Goal: Information Seeking & Learning: Find specific fact

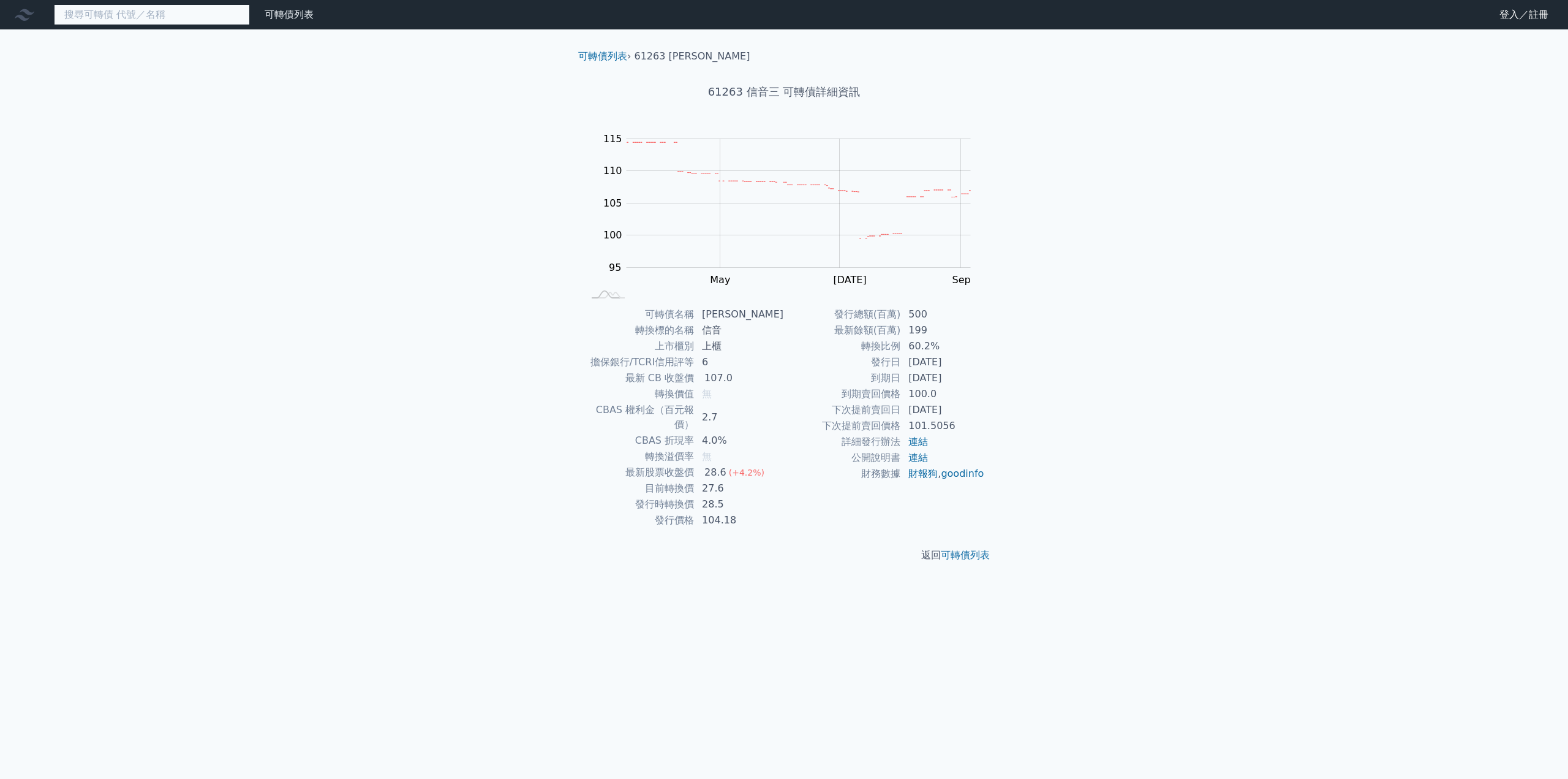
click at [138, 18] on input at bounding box center [152, 15] width 196 height 21
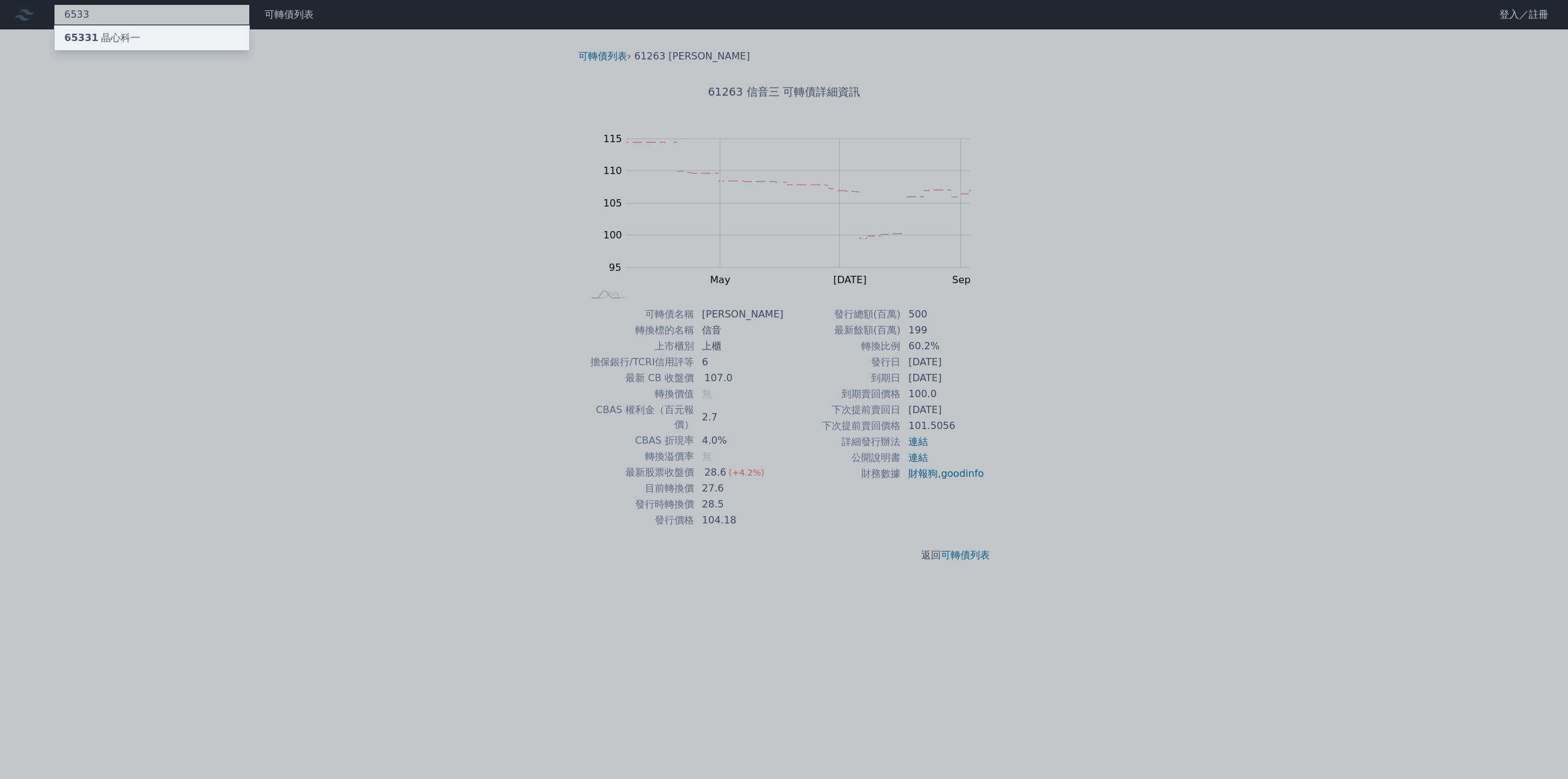
type input "6533"
click at [139, 35] on div "65331 晶心科一" at bounding box center [152, 38] width 195 height 25
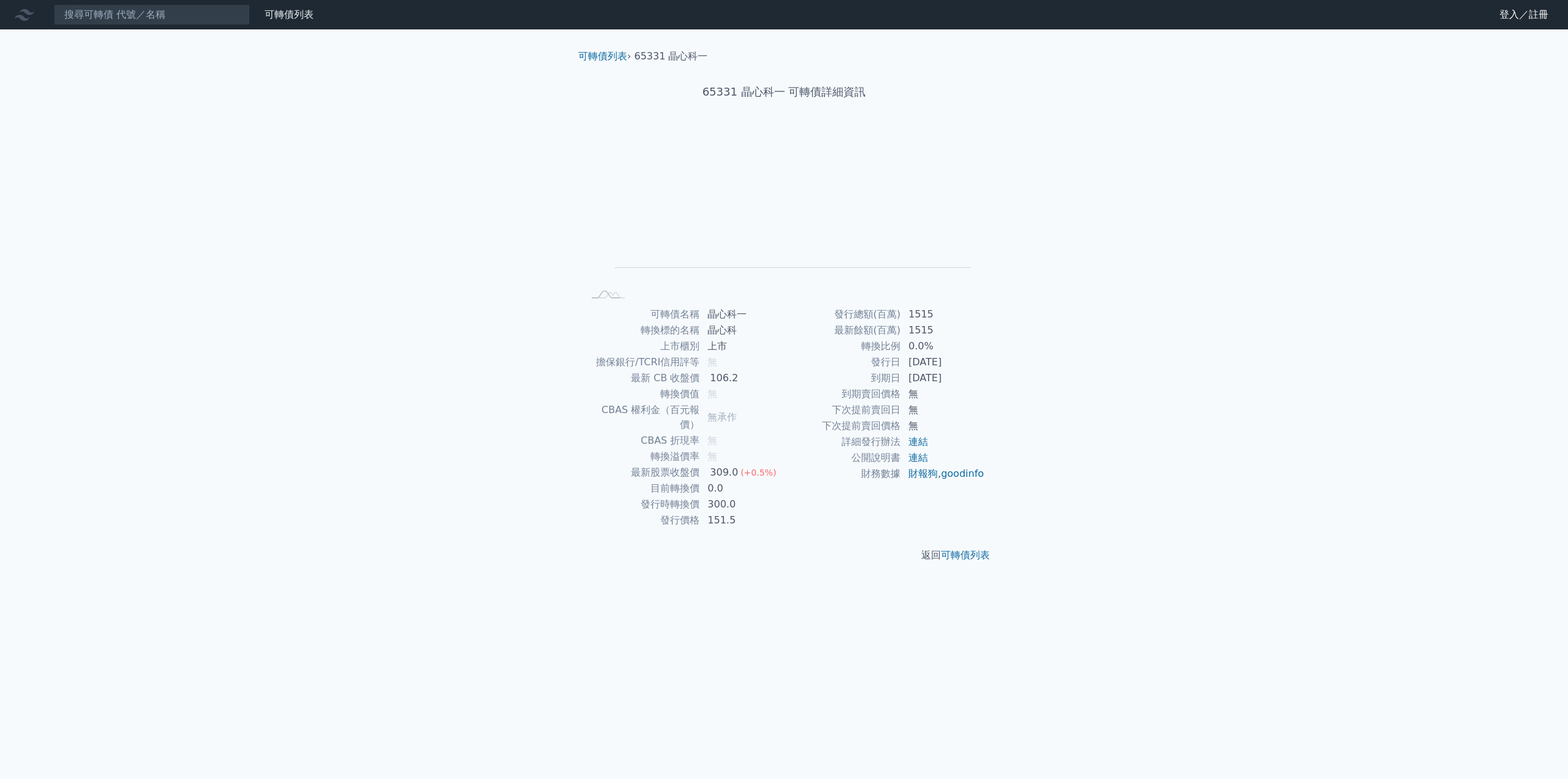
drag, startPoint x: 875, startPoint y: 381, endPoint x: 959, endPoint y: 384, distance: 84.1
click at [965, 384] on tr "到期日 [DATE]" at bounding box center [885, 378] width 201 height 16
copy tr "到期日 [DATE]"
click at [180, 19] on input at bounding box center [152, 15] width 196 height 21
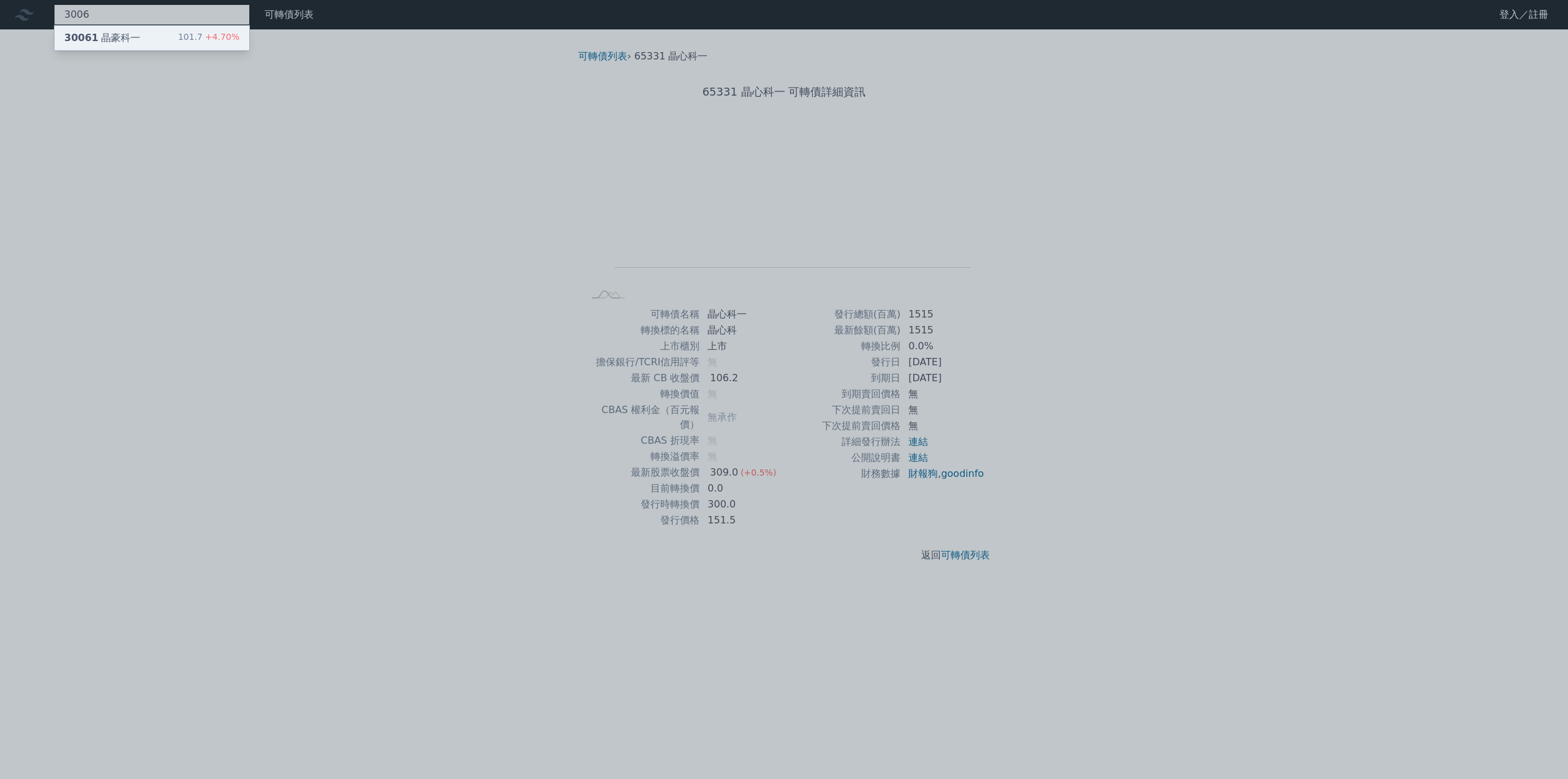
type input "3006"
click at [142, 32] on div "30061 晶豪科一 101.7 +4.70%" at bounding box center [152, 38] width 195 height 25
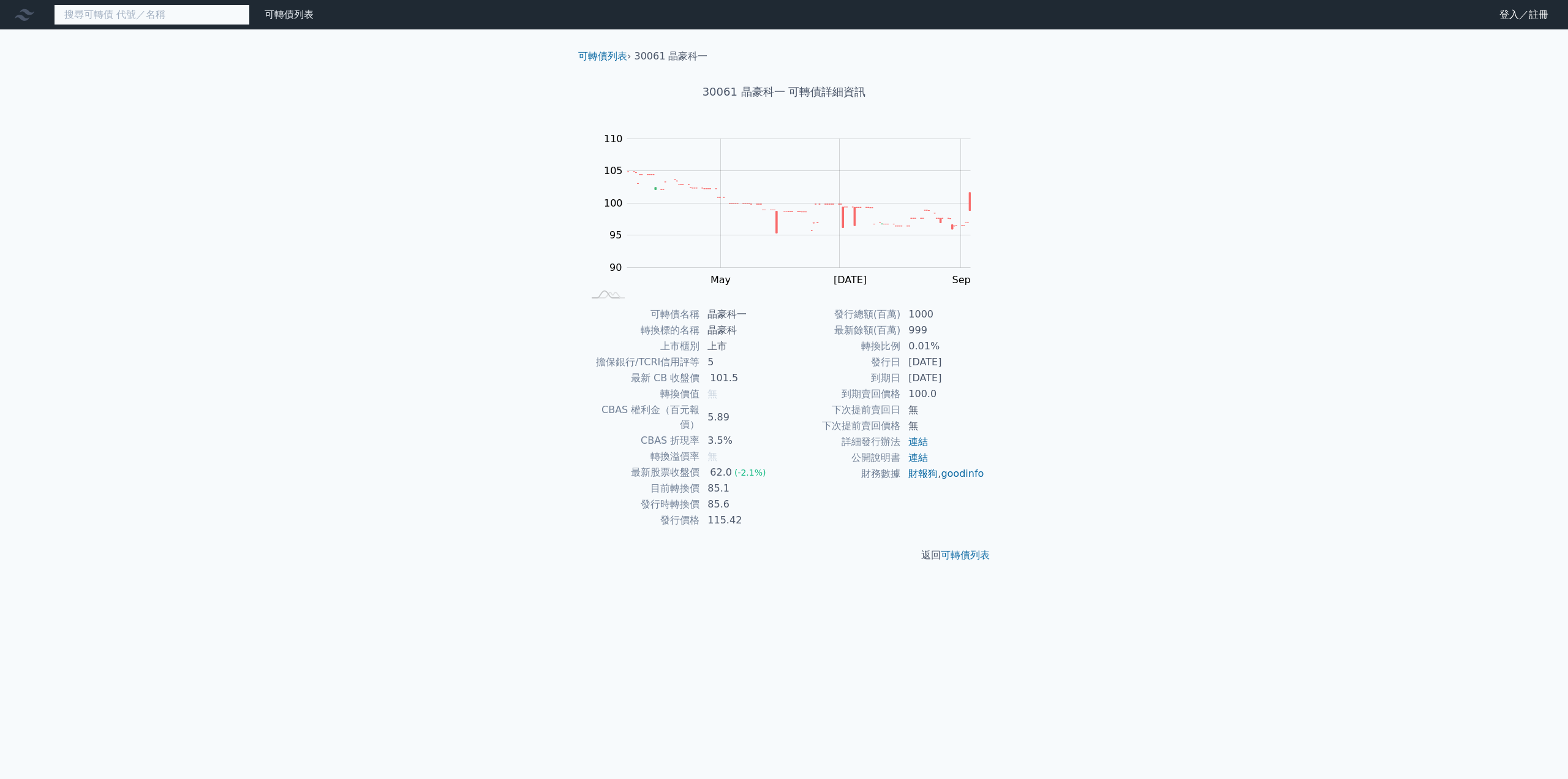
click at [178, 18] on input at bounding box center [152, 15] width 196 height 21
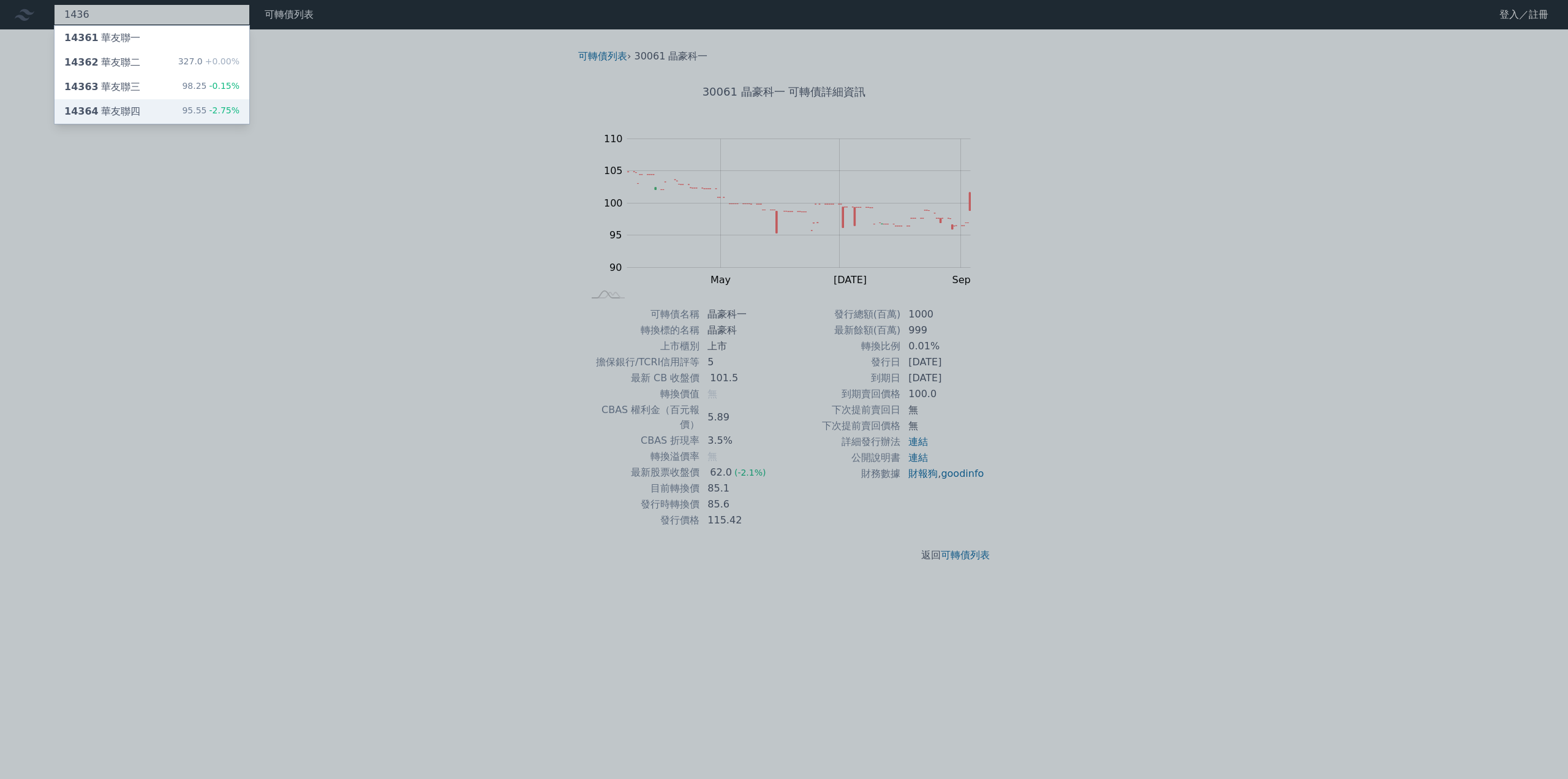
type input "1436"
click at [106, 106] on div "14364 華友聯四" at bounding box center [102, 111] width 76 height 15
